Goal: Check status: Check status

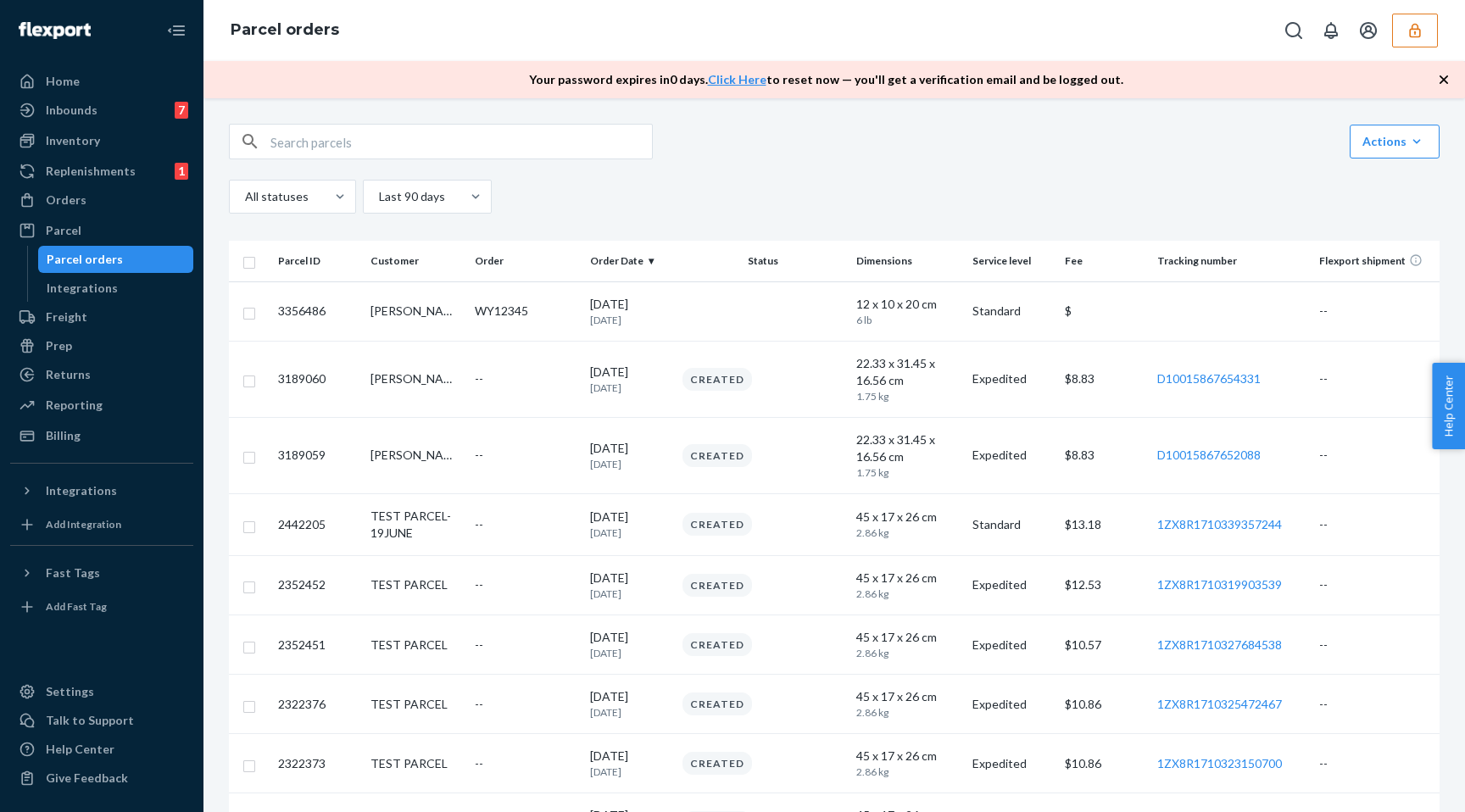
click at [1422, 43] on button "button" at bounding box center [1415, 31] width 46 height 34
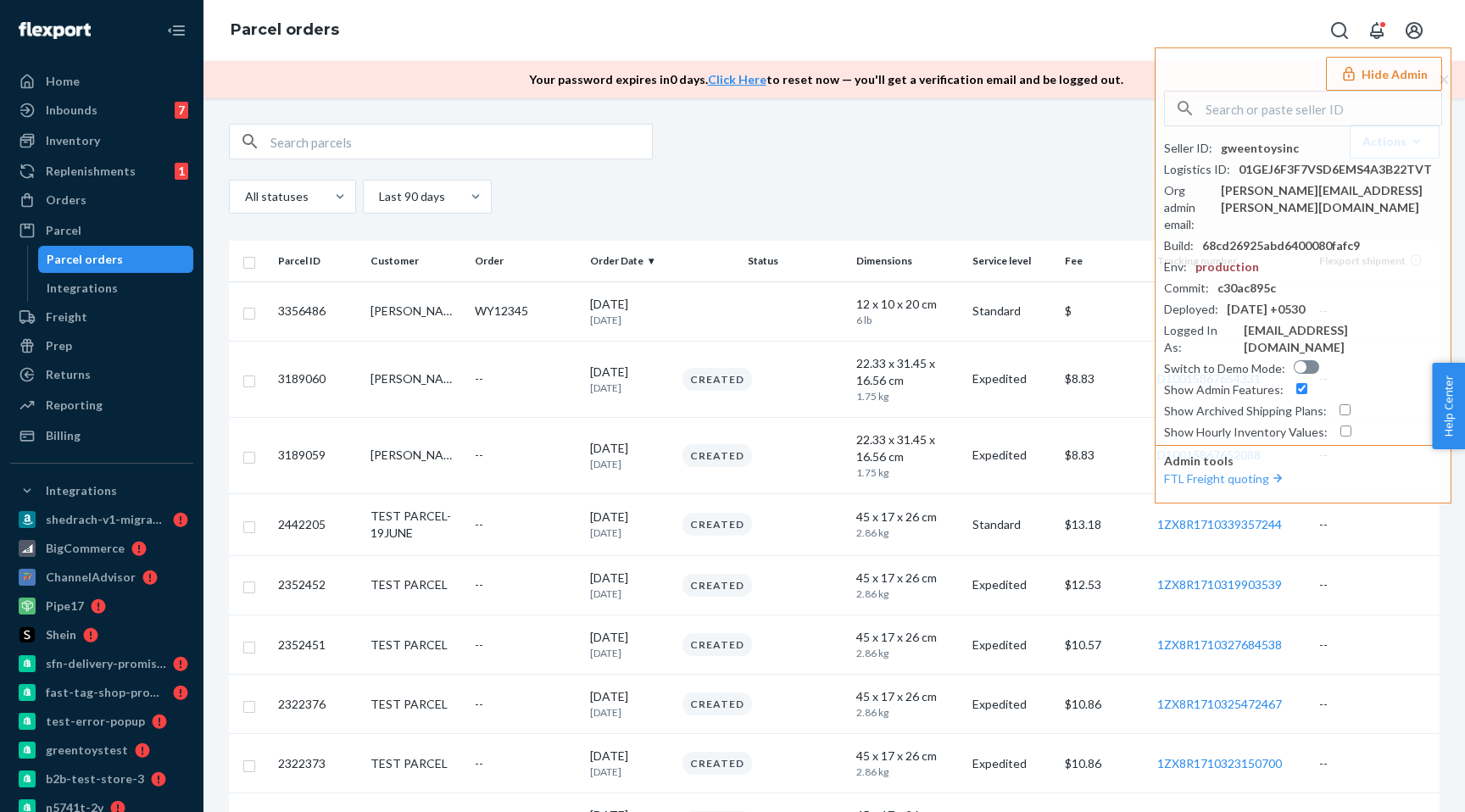
click at [903, 199] on div "All statuses Last 90 days" at bounding box center [834, 200] width 1211 height 41
click at [99, 206] on div "Orders" at bounding box center [101, 200] width 180 height 24
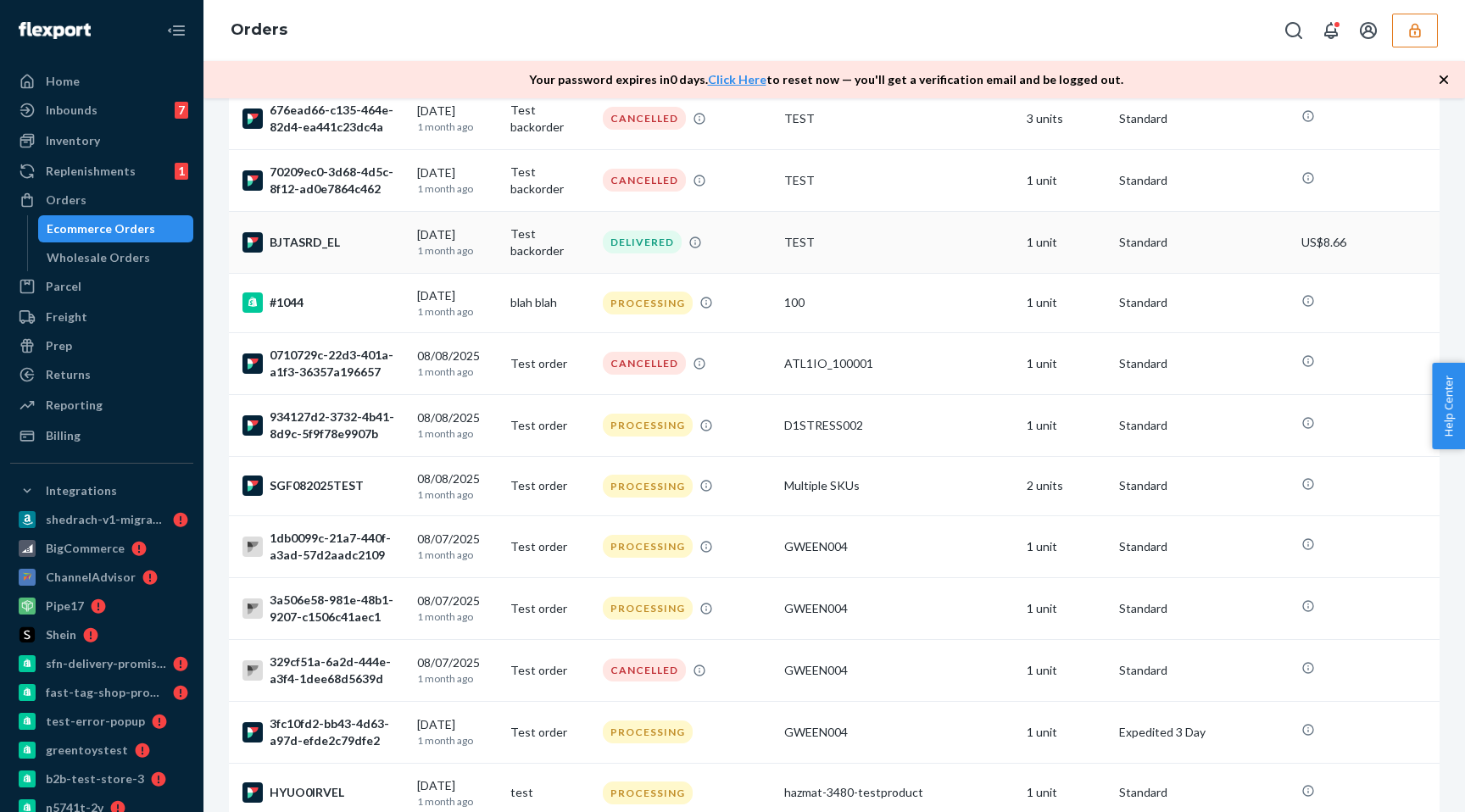
scroll to position [5139, 0]
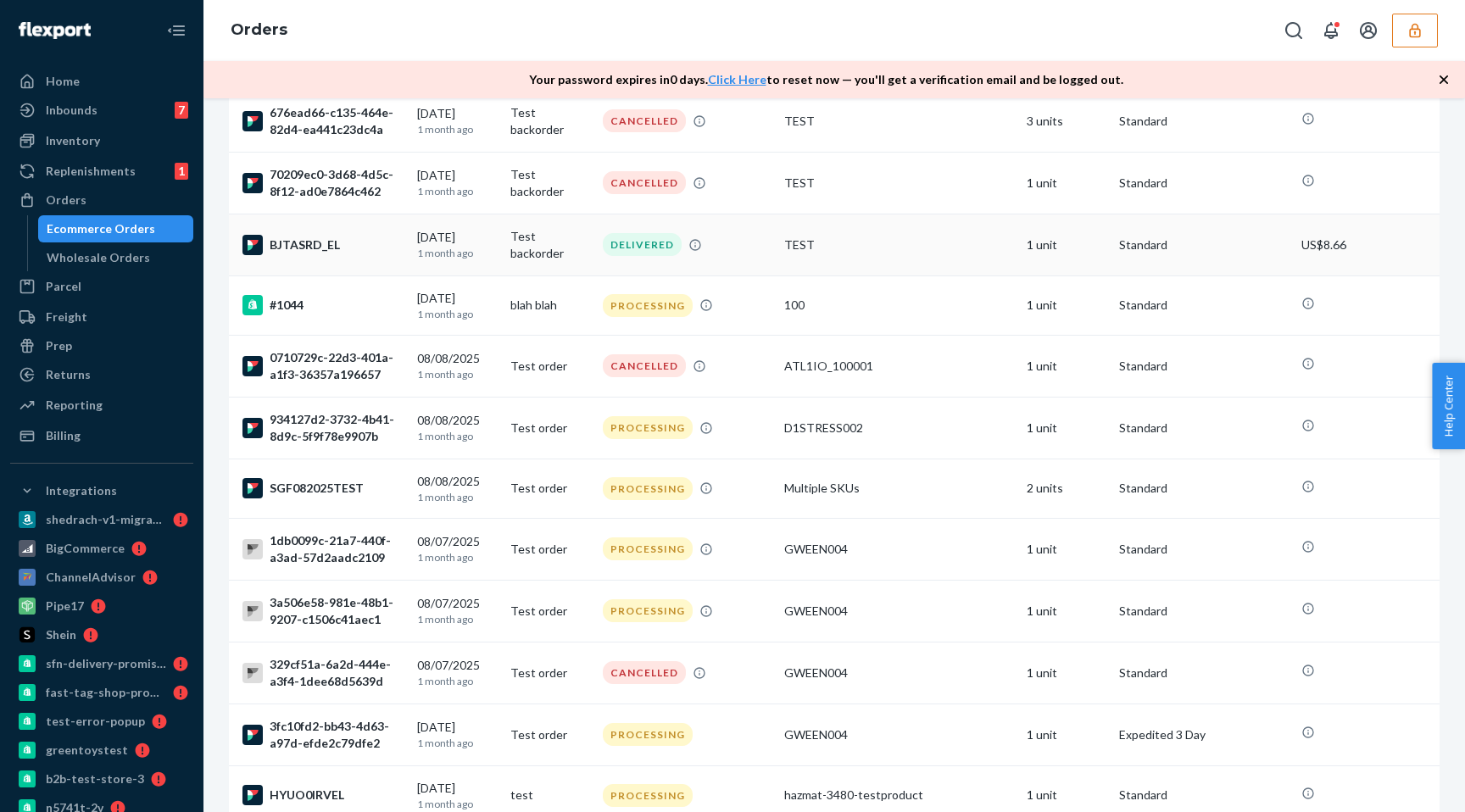
click at [548, 250] on td "Test backorder" at bounding box center [550, 244] width 92 height 62
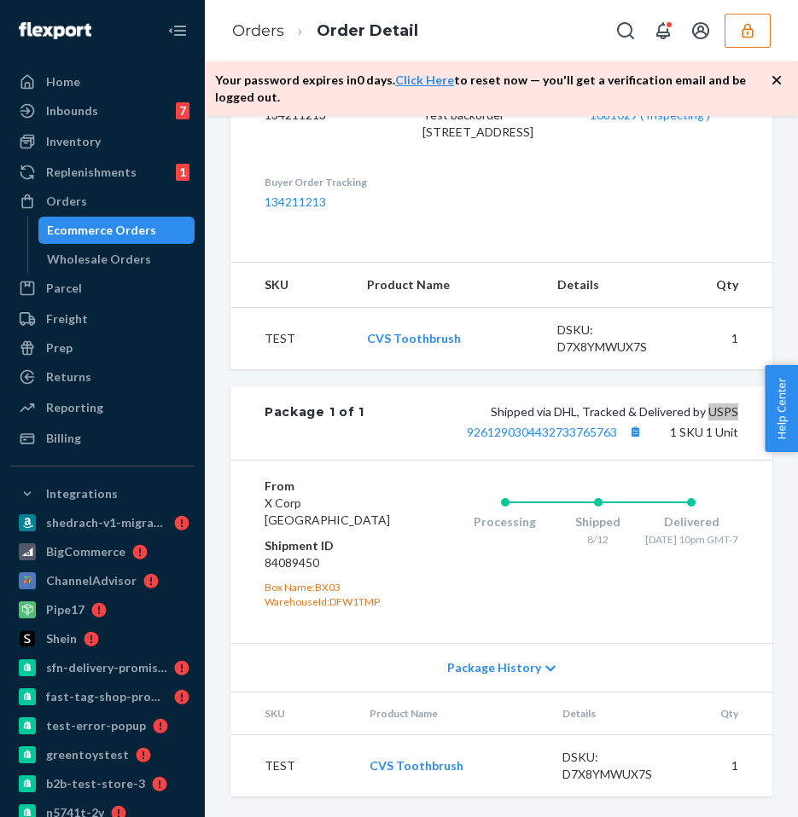
scroll to position [539, 0]
click at [534, 676] on span "Package History" at bounding box center [494, 667] width 94 height 17
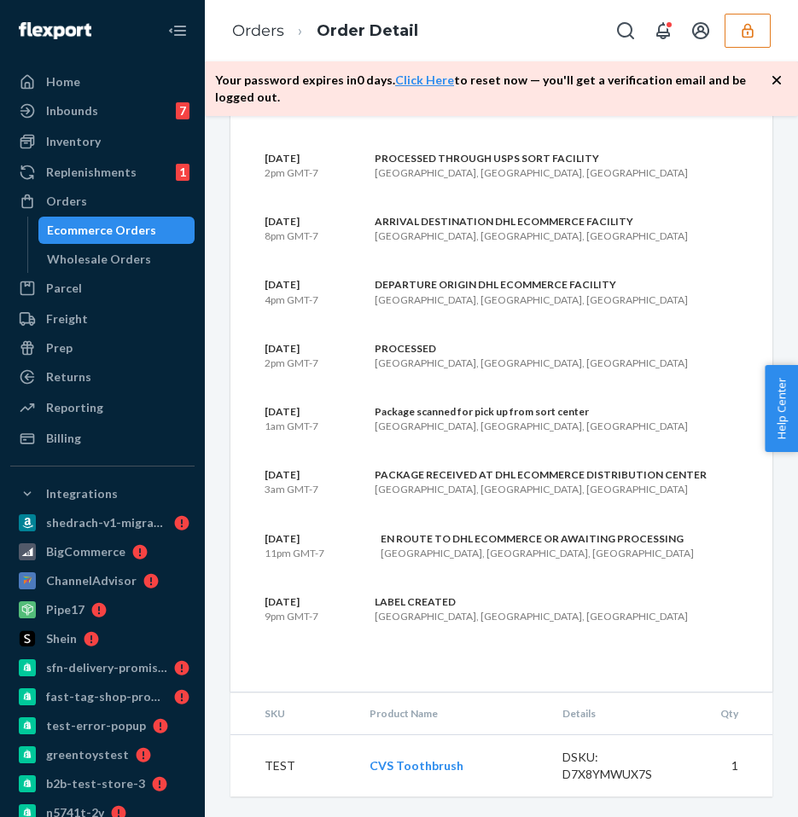
scroll to position [1884, 0]
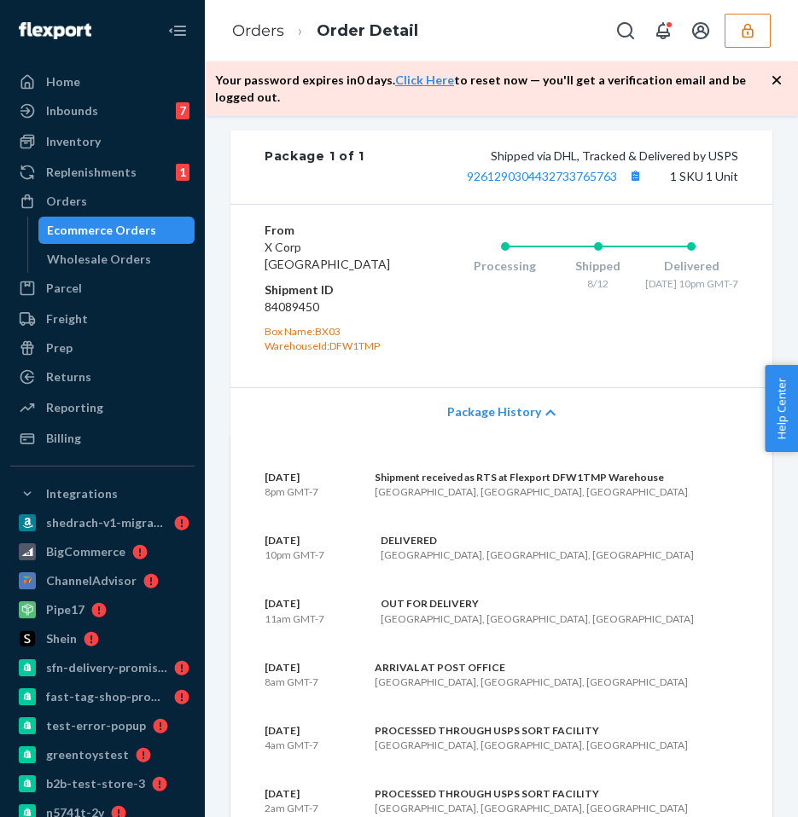
click at [522, 421] on span "Package History" at bounding box center [494, 411] width 94 height 17
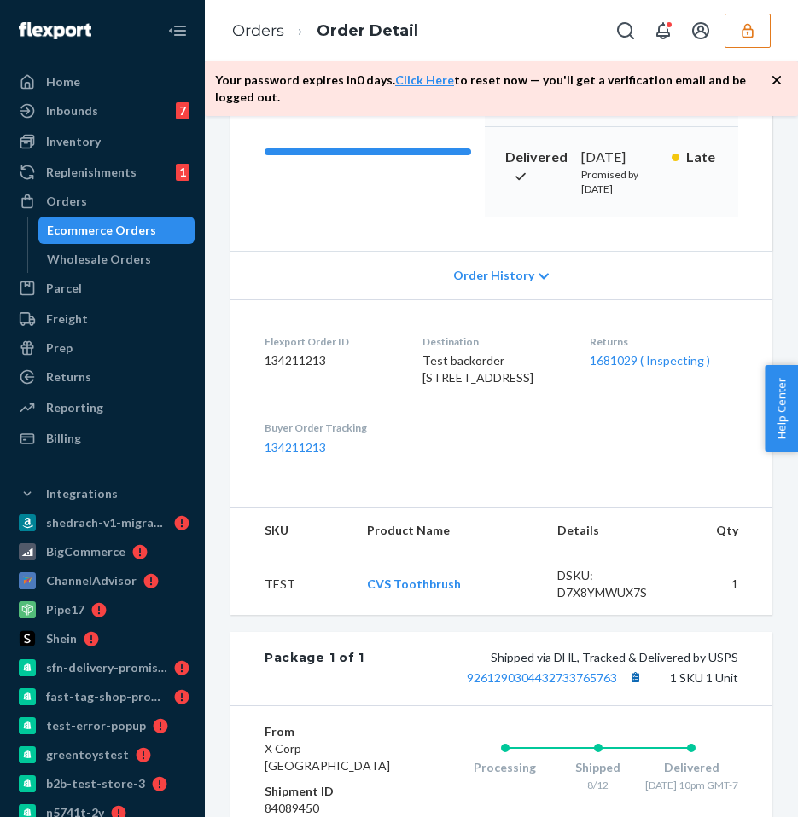
scroll to position [291, 0]
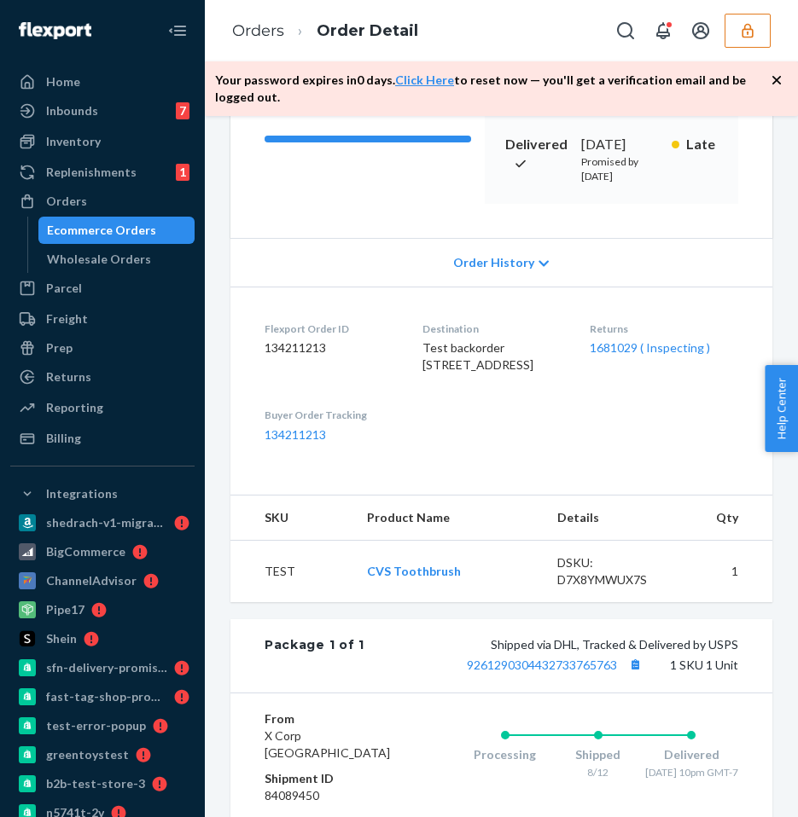
click at [299, 357] on dd "134211213" at bounding box center [329, 348] width 131 height 17
